Goal: Task Accomplishment & Management: Manage account settings

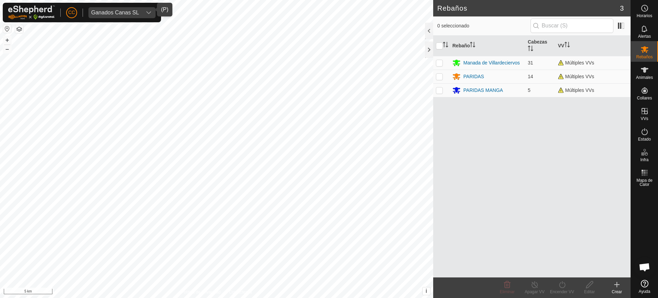
click at [116, 13] on div "Ganados Canas SL" at bounding box center [115, 12] width 48 height 5
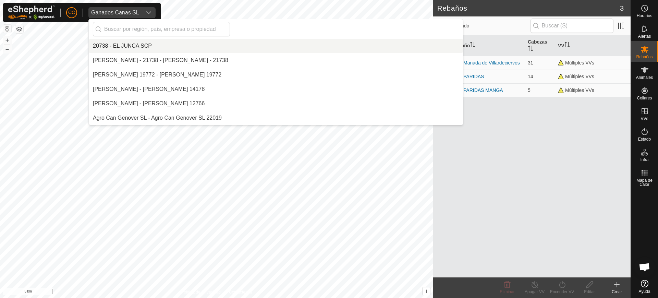
scroll to position [1885, 0]
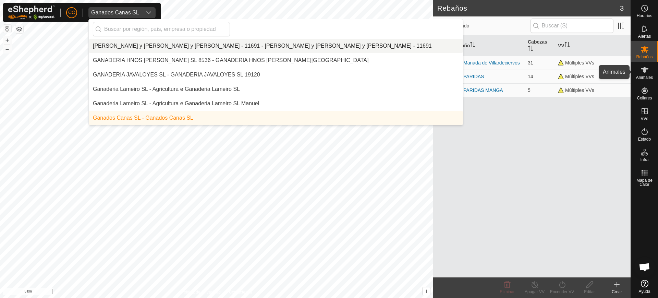
click at [643, 75] on span "Animales" at bounding box center [644, 77] width 17 height 4
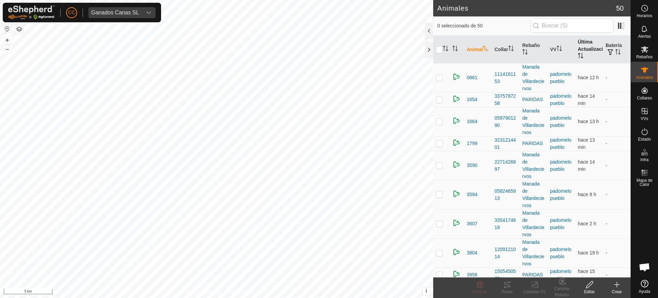
click at [575, 49] on th "Última Actualización" at bounding box center [589, 50] width 28 height 28
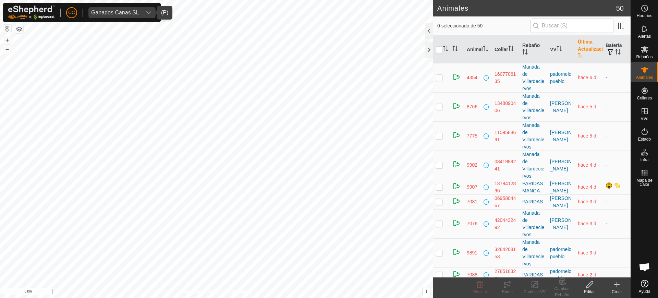
click at [144, 10] on div "dropdown trigger" at bounding box center [149, 12] width 14 height 11
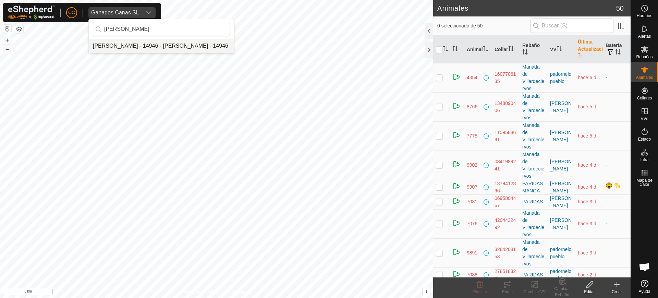
type input "[PERSON_NAME]"
click at [151, 49] on li "[PERSON_NAME] - 14946 - [PERSON_NAME] - 14946" at bounding box center [161, 46] width 145 height 14
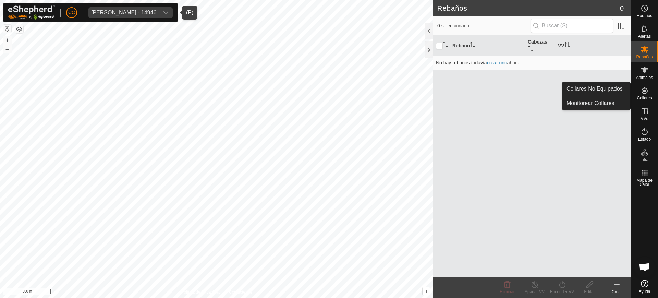
click at [642, 95] on es-neckbands-svg-icon at bounding box center [644, 90] width 12 height 11
click at [620, 87] on link "Collares No Equipados" at bounding box center [596, 89] width 68 height 14
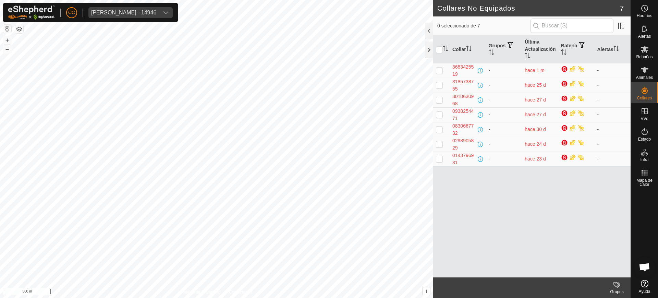
click at [77, 11] on div "CC [PERSON_NAME] - 14946" at bounding box center [90, 13] width 175 height 20
click at [68, 12] on span "CC" at bounding box center [71, 12] width 7 height 7
click at [99, 52] on link "Cerrar sesión" at bounding box center [103, 53] width 68 height 11
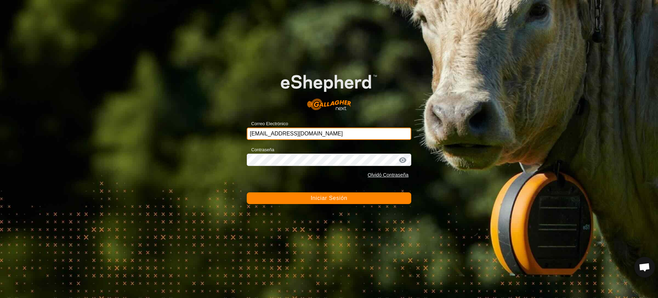
drag, startPoint x: 334, startPoint y: 134, endPoint x: 177, endPoint y: 133, distance: 156.9
click at [179, 132] on div "Correo Electrónico [EMAIL_ADDRESS][DOMAIN_NAME] Contraseña Olvidó Contraseña In…" at bounding box center [329, 149] width 658 height 298
paste input "[EMAIL_ADDRESS][DOMAIN_NAME]"
type input "[EMAIL_ADDRESS][DOMAIN_NAME]"
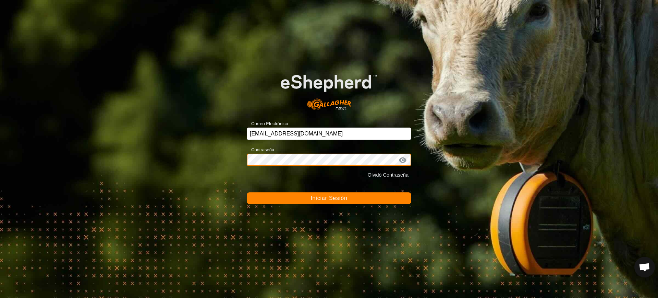
click at [213, 150] on div "Correo Electrónico [EMAIL_ADDRESS][DOMAIN_NAME] Contraseña Olvidó Contraseña In…" at bounding box center [329, 149] width 658 height 298
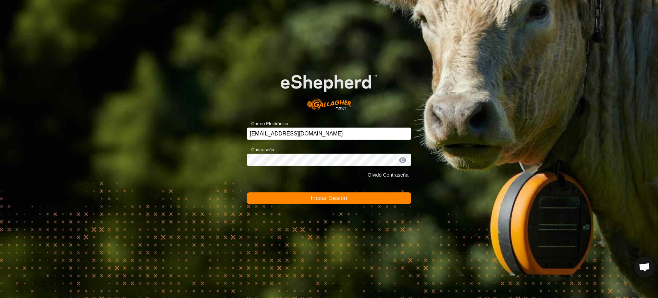
click at [311, 193] on button "Iniciar Sesión" at bounding box center [329, 198] width 164 height 12
